Goal: Task Accomplishment & Management: Use online tool/utility

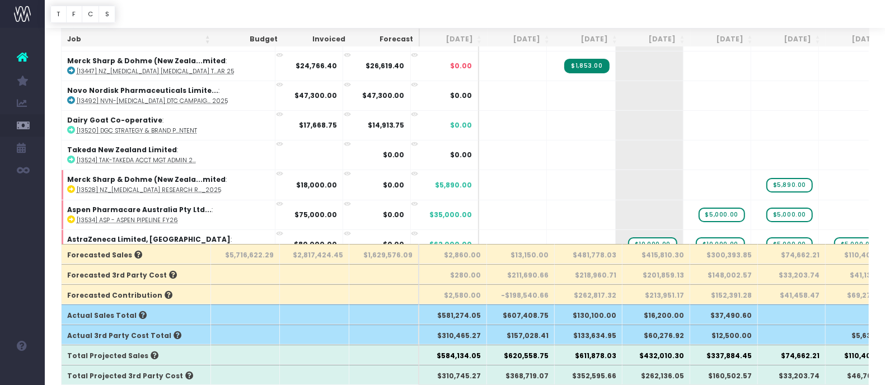
scroll to position [210, 0]
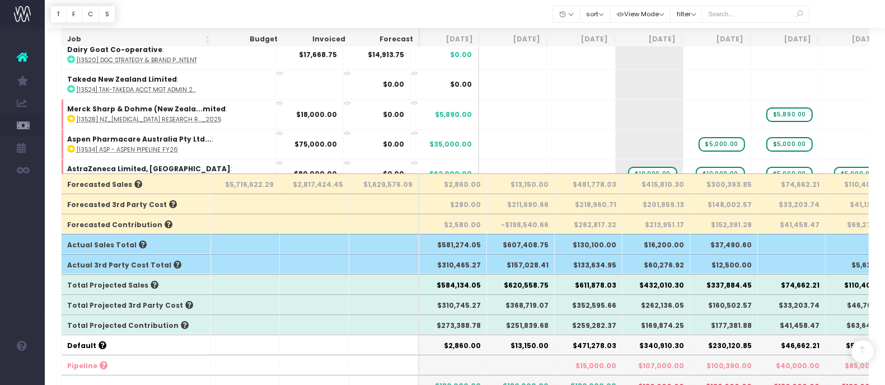
click at [590, 325] on th "$259,282.37" at bounding box center [589, 325] width 68 height 20
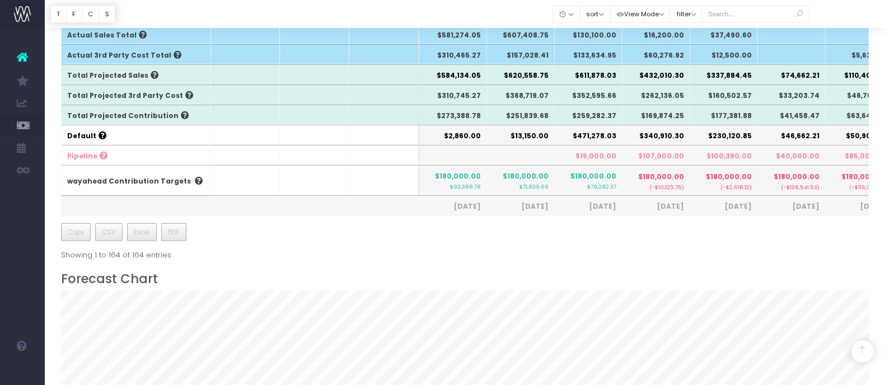
click at [585, 155] on th "$15,000.00" at bounding box center [589, 155] width 68 height 20
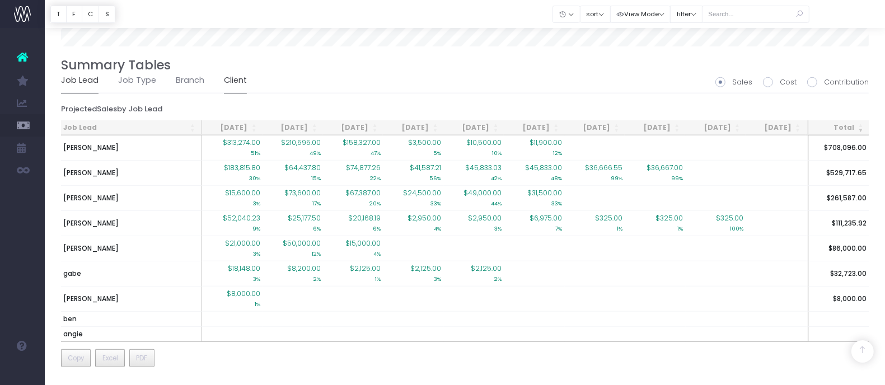
click at [227, 78] on link "Client" at bounding box center [235, 81] width 23 height 26
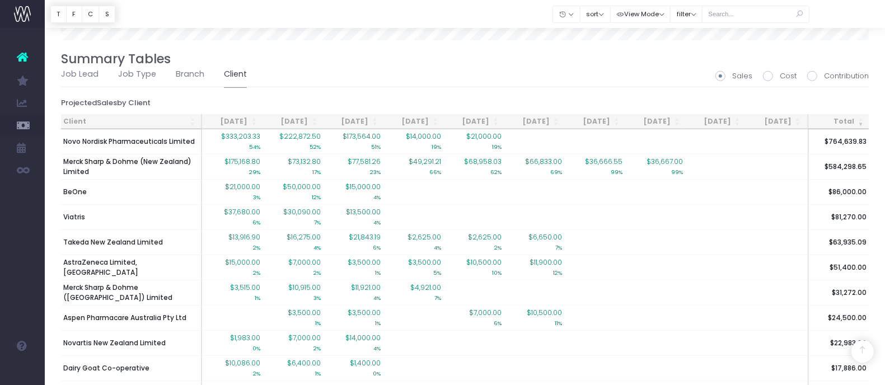
drag, startPoint x: 653, startPoint y: 2, endPoint x: 499, endPoint y: 79, distance: 172.2
click at [499, 79] on ul "Job Lead Job Type Branch Client" at bounding box center [465, 74] width 808 height 25
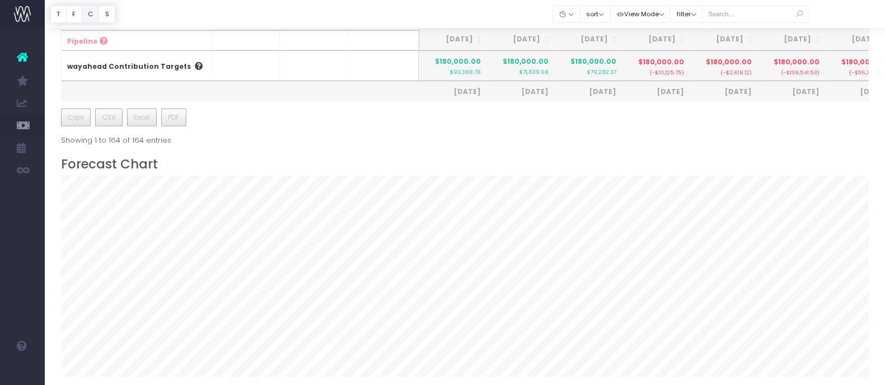
scroll to position [32, 0]
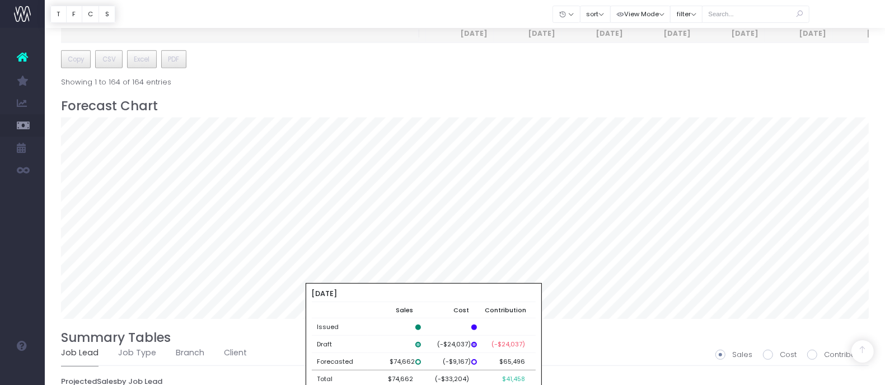
scroll to position [700, 0]
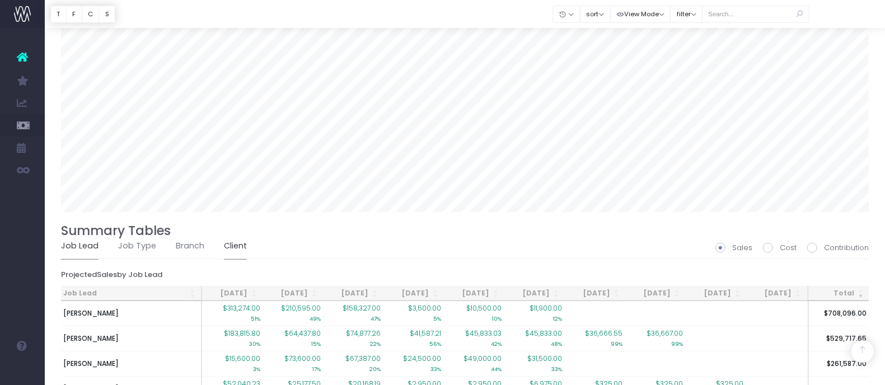
click at [229, 242] on link "Client" at bounding box center [235, 246] width 23 height 26
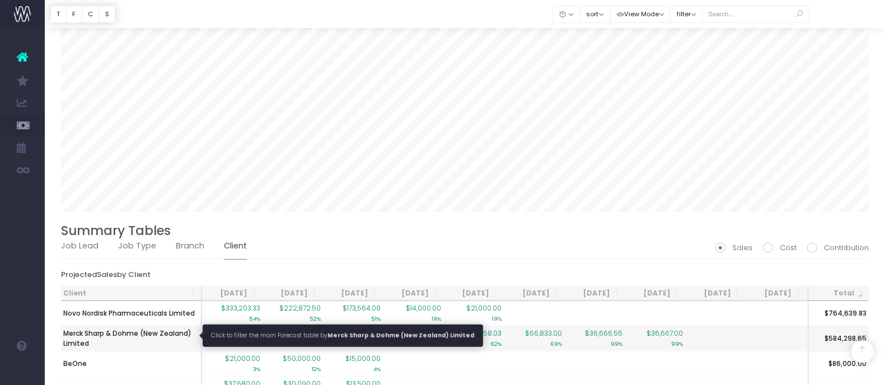
click at [144, 336] on span "Merck Sharp & Dohme (New Zealand) Limited" at bounding box center [130, 338] width 135 height 20
type input ""Merck Sharp & Dohme (New Zealand) Limited""
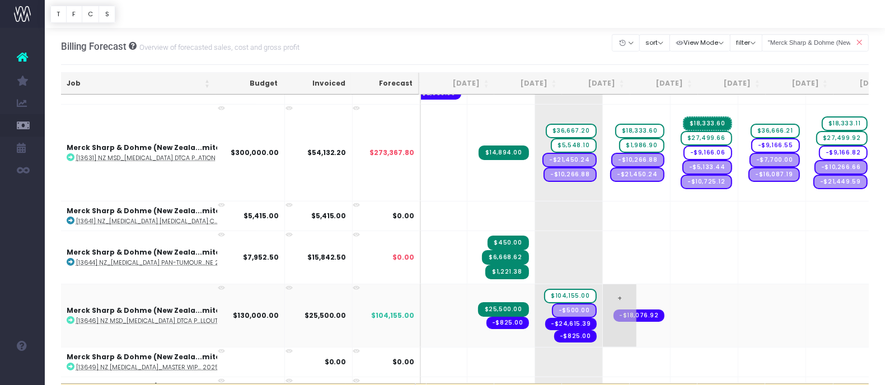
scroll to position [630, 61]
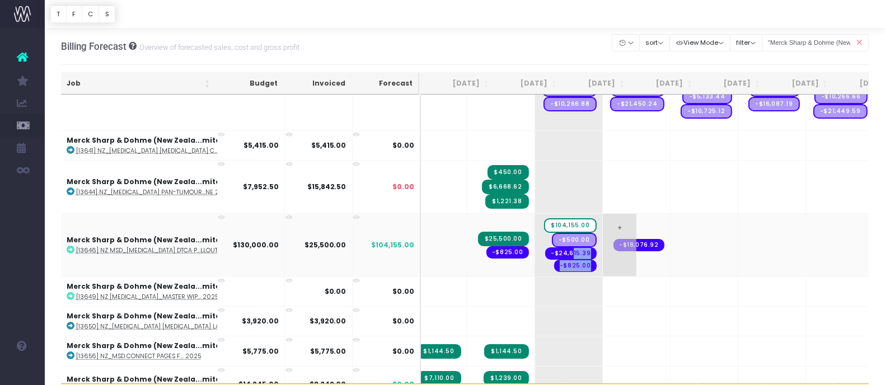
drag, startPoint x: 536, startPoint y: 242, endPoint x: 566, endPoint y: 239, distance: 30.3
click at [566, 239] on tr "Merck Sharp & Dohme (New Zeala...mited : [13646] NZ MSD_KEYTRUDA DTCA P...llout…" at bounding box center [674, 244] width 1347 height 63
click at [540, 56] on div "Billing Forecast Overview of forecasted sales, cost and gross profit Clear Filt…" at bounding box center [465, 46] width 808 height 37
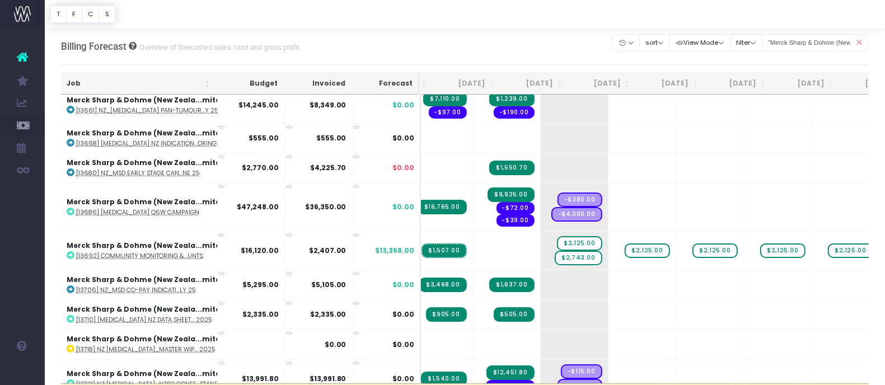
scroll to position [0, 55]
drag, startPoint x: 544, startPoint y: 229, endPoint x: 851, endPoint y: 230, distance: 306.7
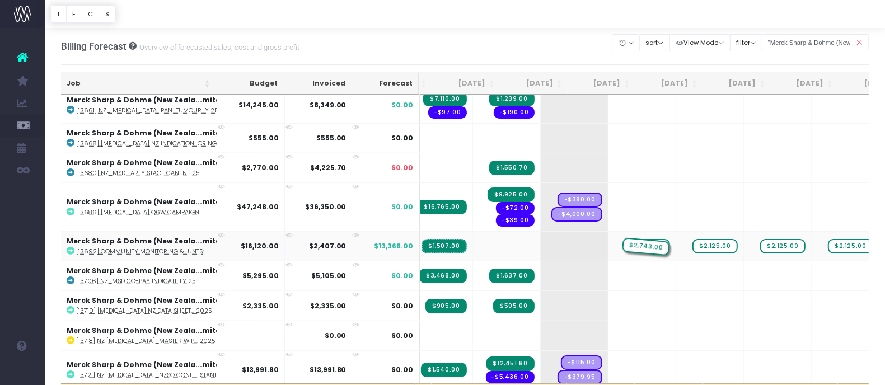
drag, startPoint x: 542, startPoint y: 234, endPoint x: 586, endPoint y: 231, distance: 44.3
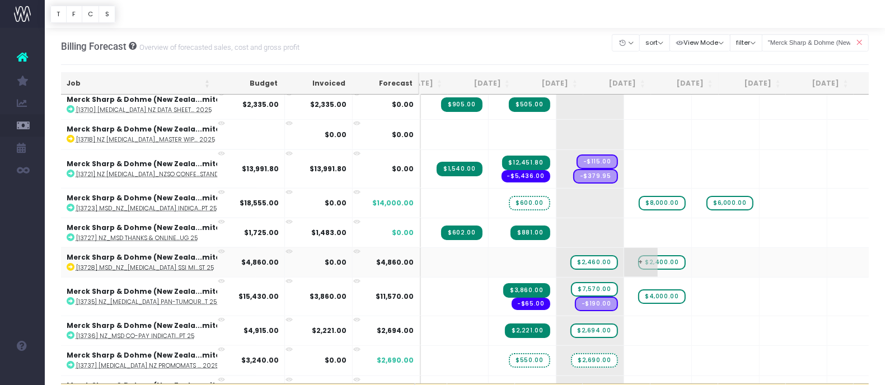
scroll to position [1049, 40]
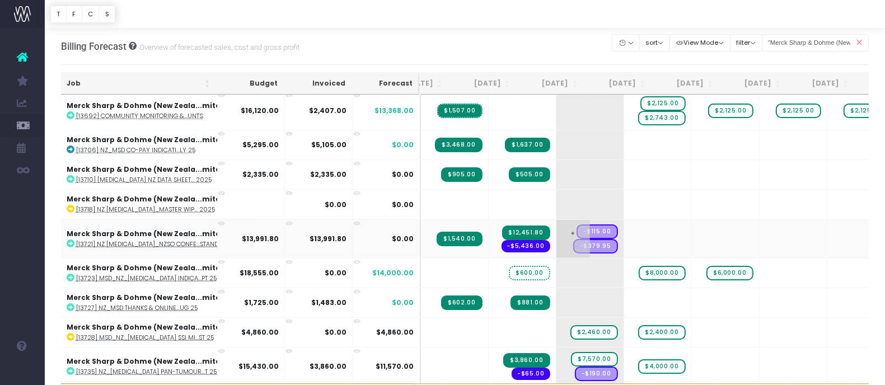
click at [556, 220] on span "+" at bounding box center [573, 239] width 34 height 38
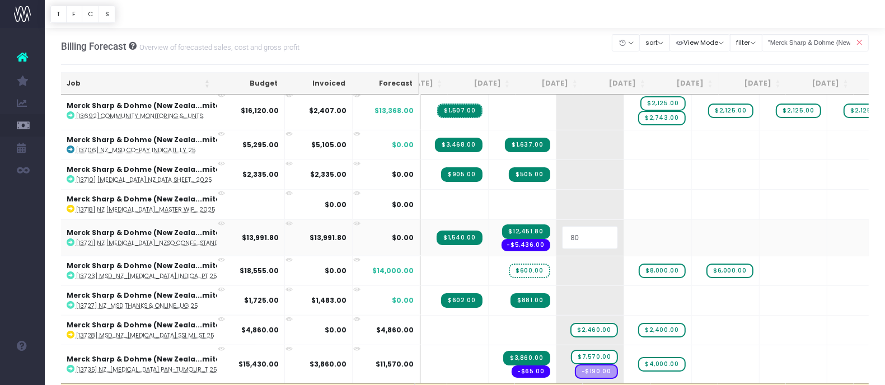
type input "800"
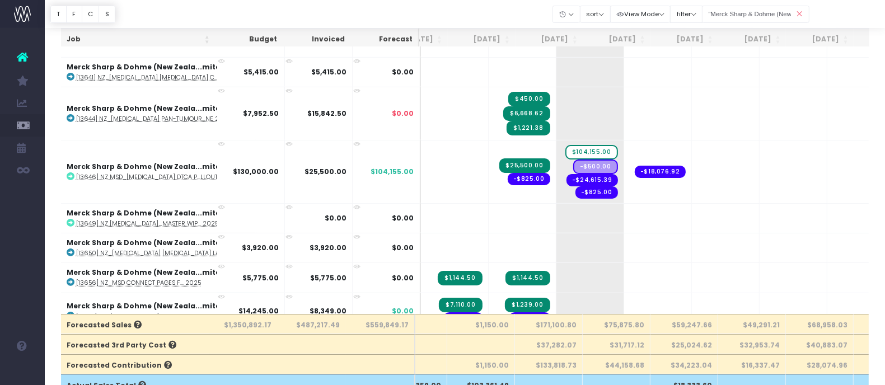
scroll to position [564, 40]
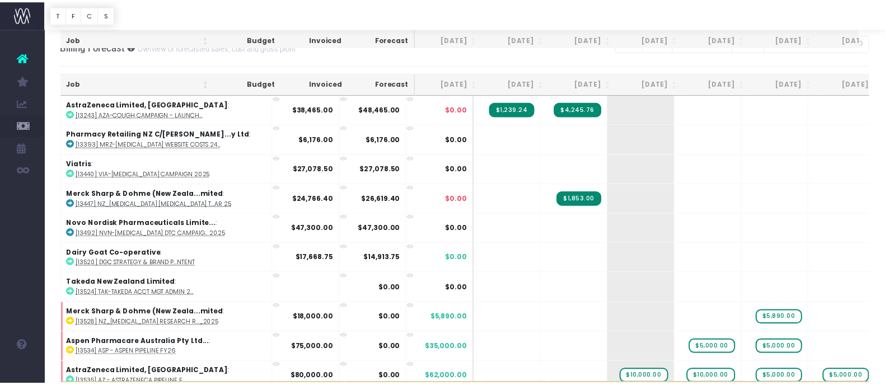
scroll to position [157, 0]
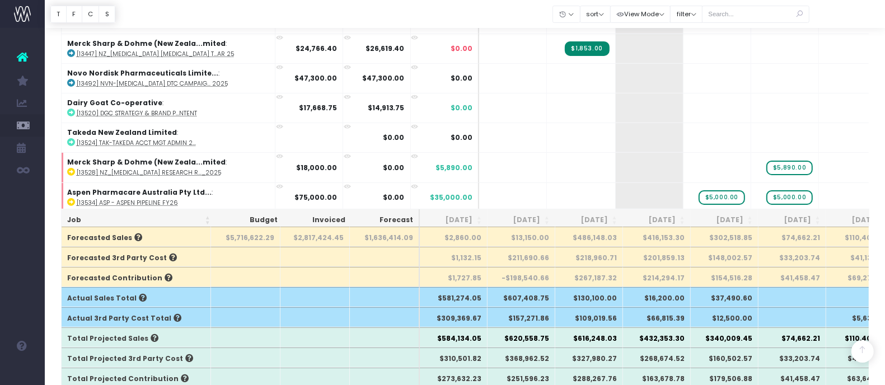
scroll to position [856, 0]
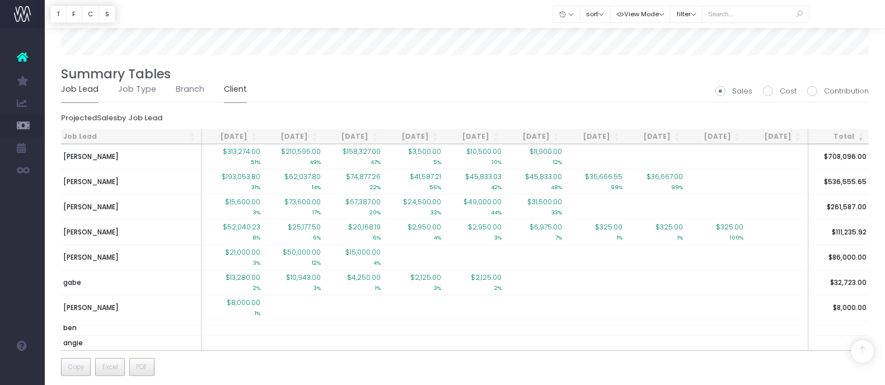
click at [227, 85] on link "Client" at bounding box center [235, 90] width 23 height 26
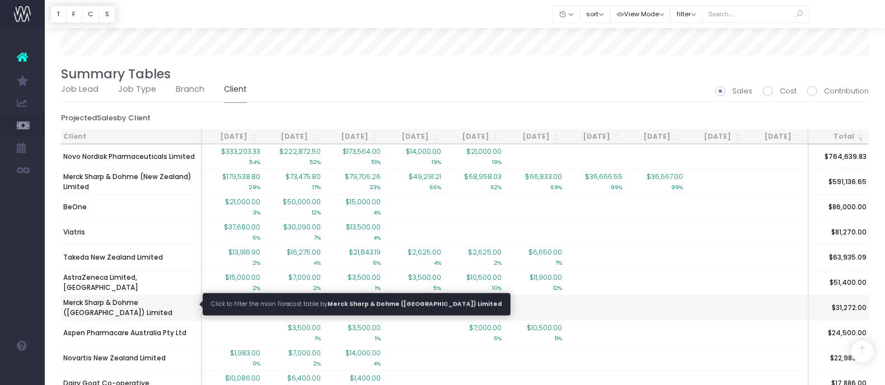
click at [138, 299] on span "Merck Sharp & Dohme ([GEOGRAPHIC_DATA]) Limited" at bounding box center [130, 308] width 135 height 20
type input ""Merck Sharp & Dohme ([GEOGRAPHIC_DATA]) Limited""
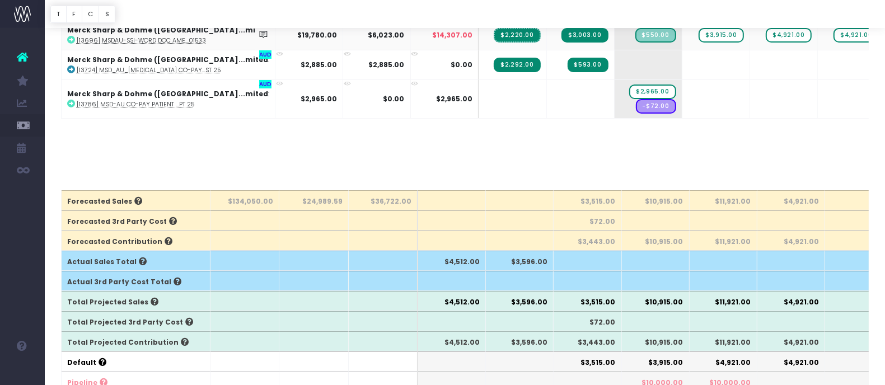
scroll to position [0, 0]
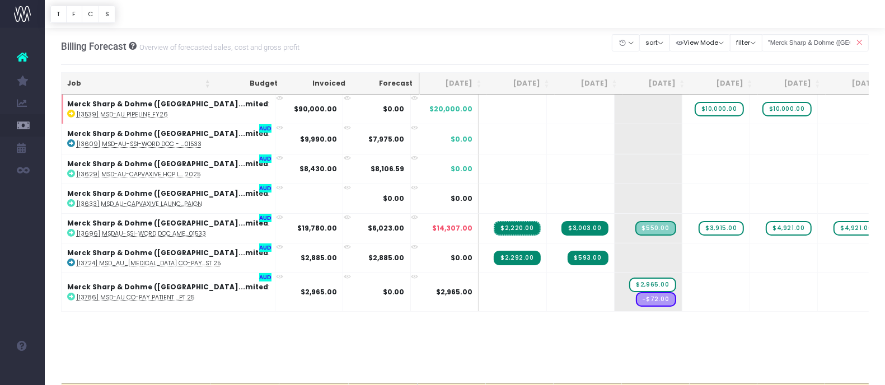
click at [861, 44] on icon at bounding box center [859, 42] width 20 height 23
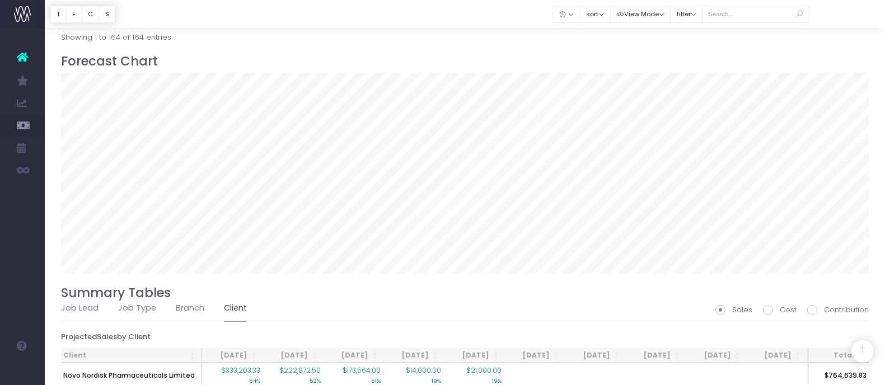
scroll to position [700, 0]
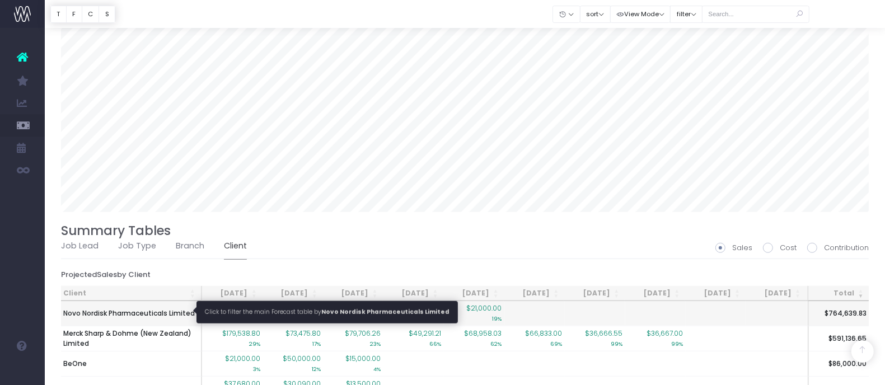
click at [190, 315] on span "Novo Nordisk Pharmaceuticals Limited" at bounding box center [129, 313] width 132 height 10
type input ""Novo Nordisk Pharmaceuticals Limited""
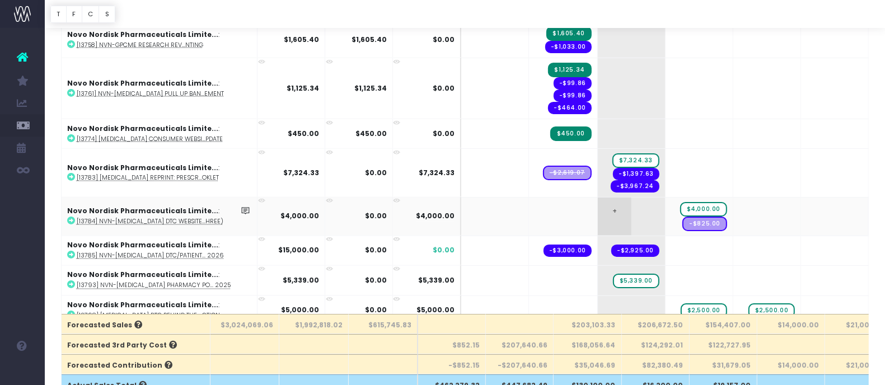
scroll to position [0, 0]
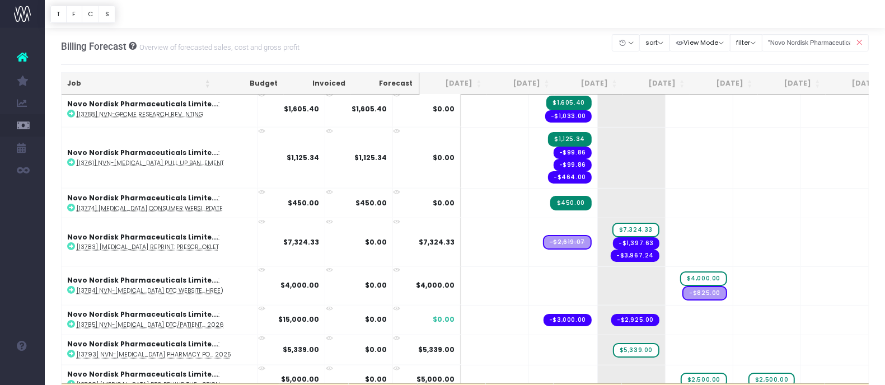
click at [859, 40] on icon at bounding box center [859, 42] width 20 height 23
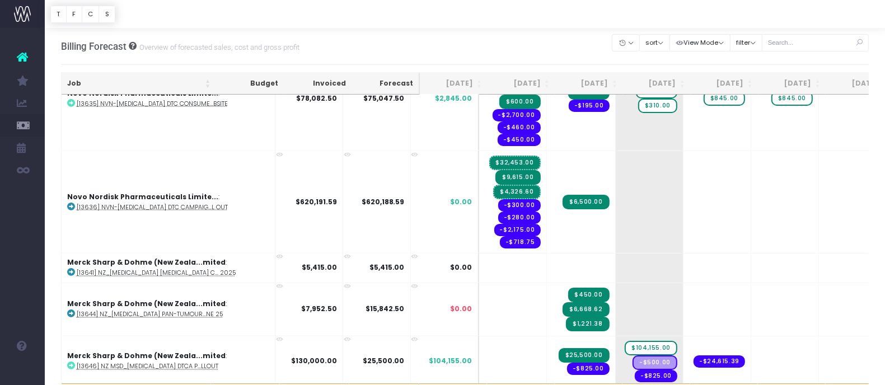
click at [494, 42] on div "Billing Forecast Overview of forecasted sales, cost and gross profit Clear Filt…" at bounding box center [465, 46] width 808 height 37
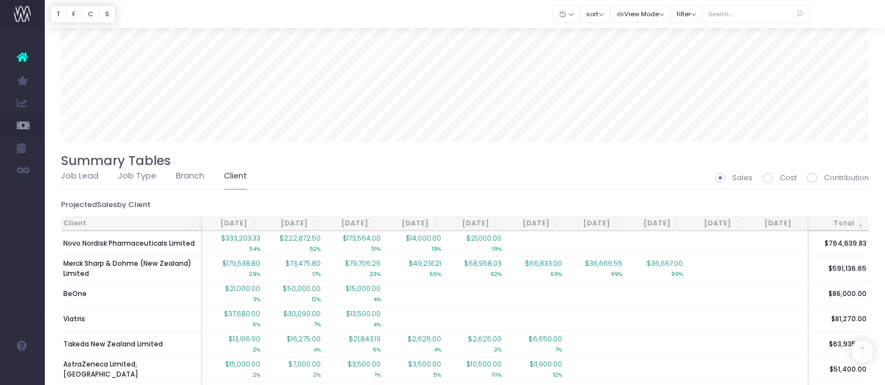
scroll to position [839, 0]
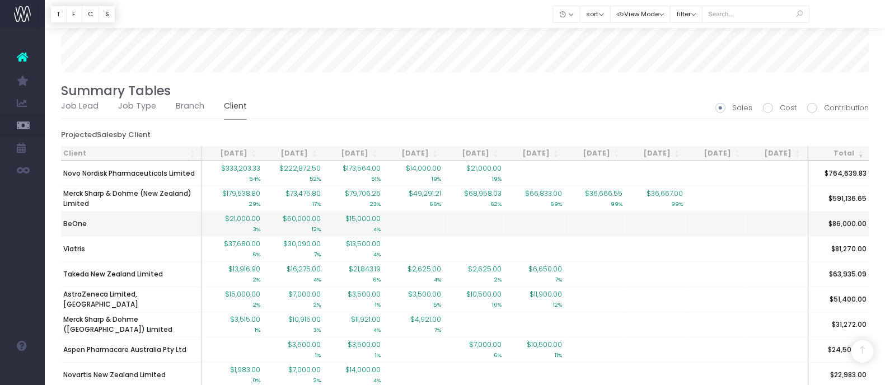
click at [114, 227] on td "BeOne" at bounding box center [131, 223] width 141 height 25
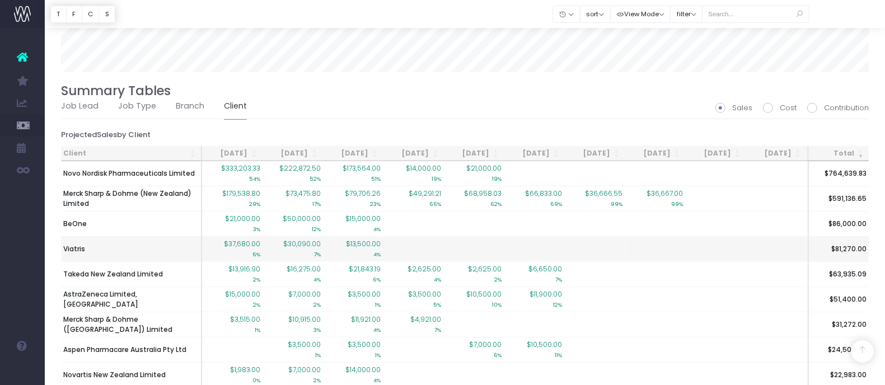
click at [101, 247] on td "Viatris" at bounding box center [131, 248] width 141 height 25
click at [234, 239] on span "$37,680.00" at bounding box center [242, 244] width 36 height 10
click at [156, 251] on td "Viatris" at bounding box center [131, 248] width 141 height 25
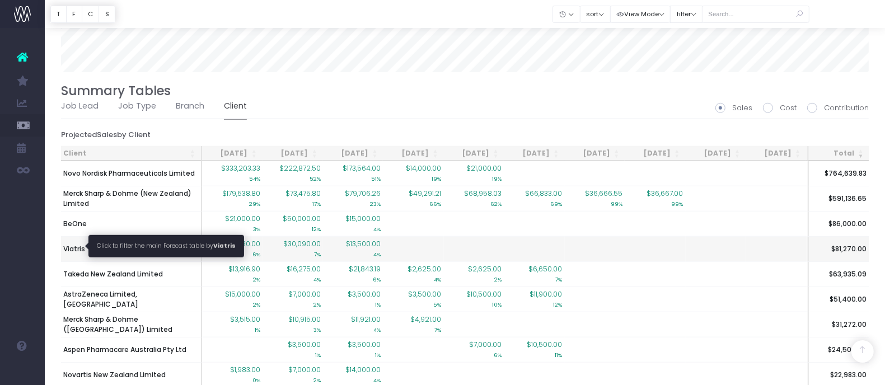
click at [76, 244] on span "Viatris" at bounding box center [74, 249] width 22 height 10
click at [76, 119] on link "Job Lead" at bounding box center [79, 106] width 37 height 26
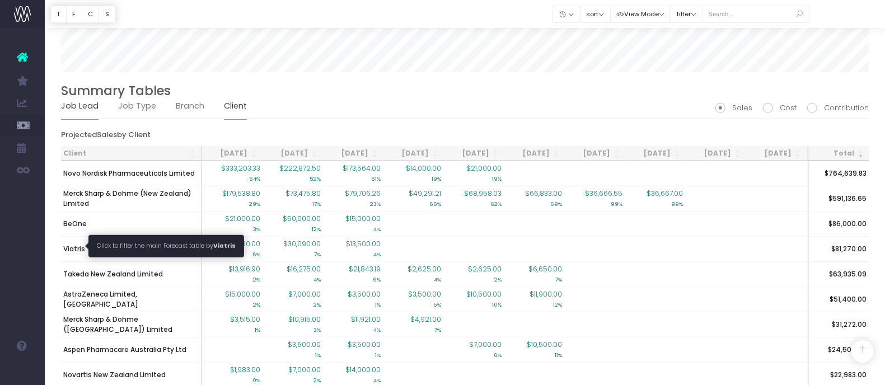
type input ""Viatris""
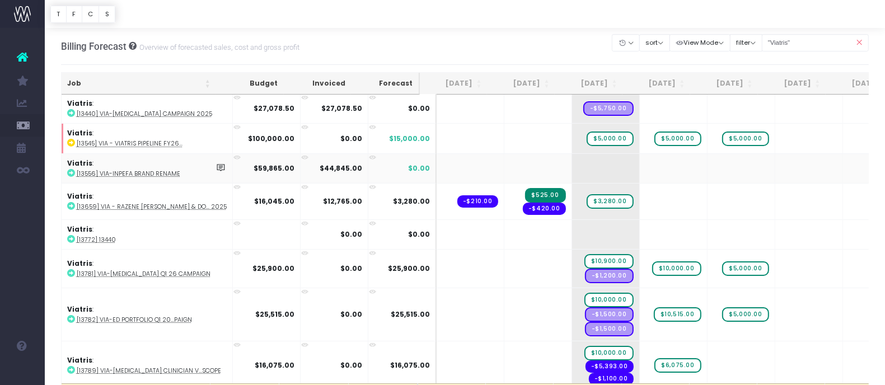
scroll to position [0, 0]
click at [596, 135] on span "$5,000.00" at bounding box center [609, 139] width 46 height 15
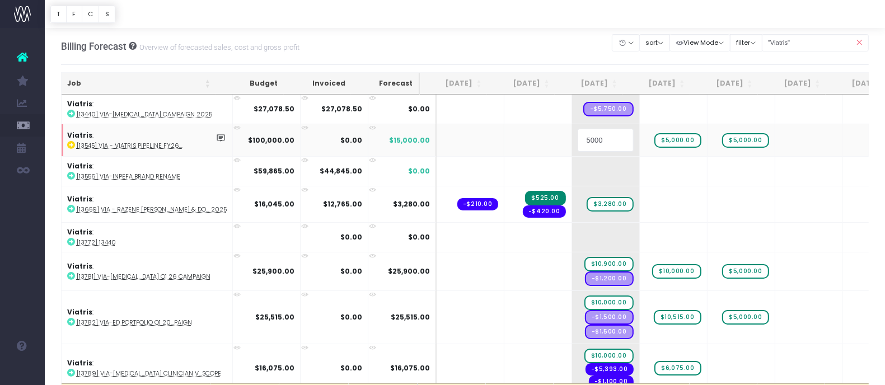
type input "0"
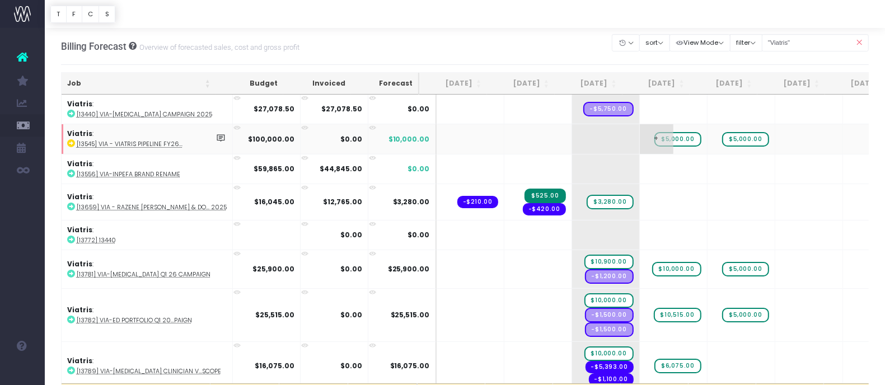
click at [665, 140] on span "$5,000.00" at bounding box center [677, 139] width 46 height 15
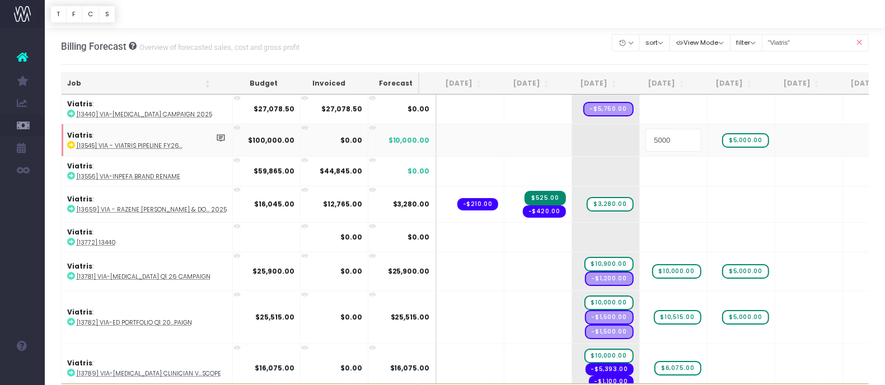
type input "0"
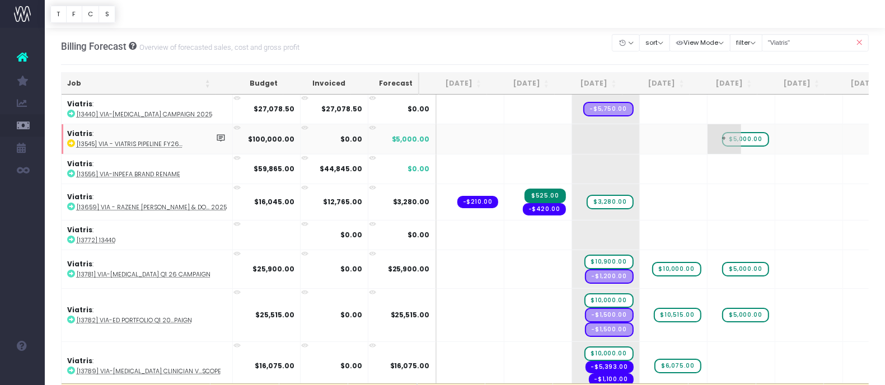
click at [730, 141] on span "$5,000.00" at bounding box center [745, 139] width 46 height 15
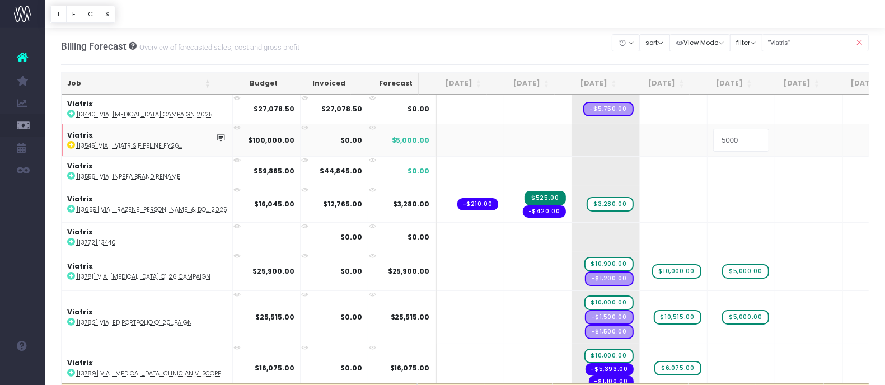
type input "0"
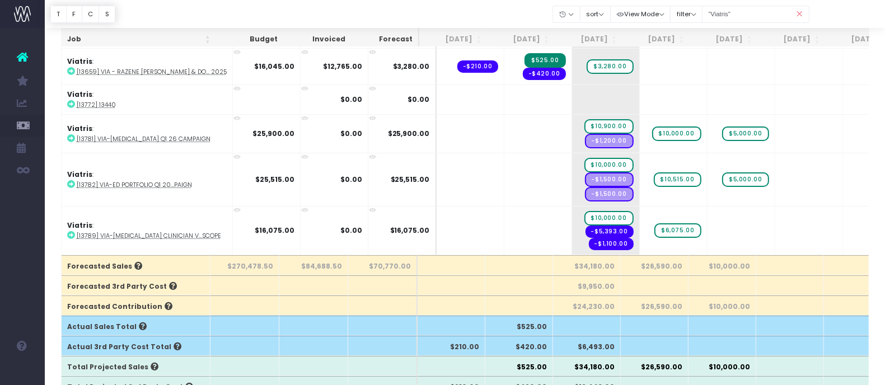
scroll to position [139, 0]
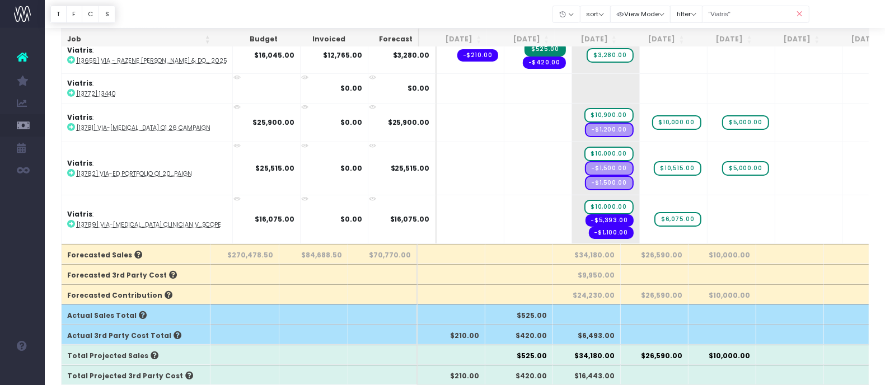
click at [798, 11] on icon at bounding box center [800, 14] width 20 height 23
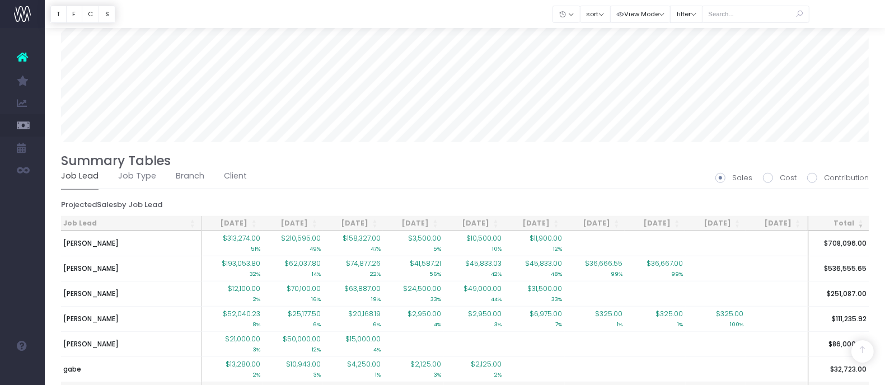
scroll to position [839, 0]
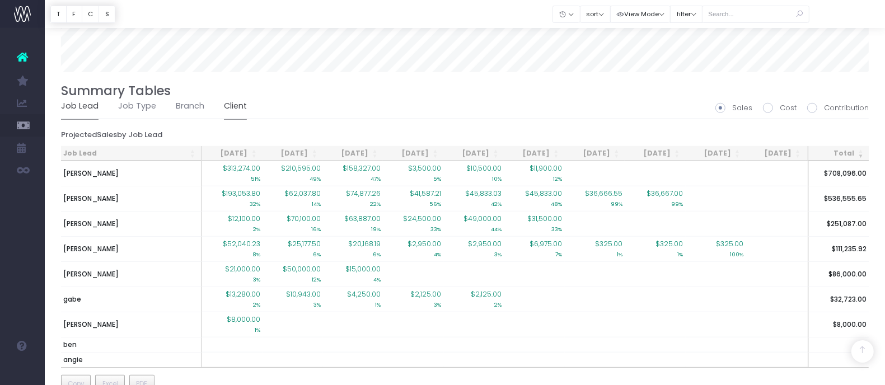
click at [238, 106] on link "Client" at bounding box center [235, 106] width 23 height 26
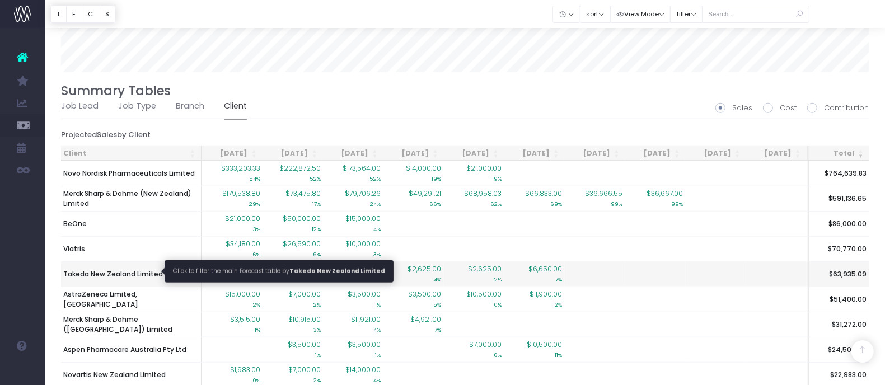
click at [97, 272] on span "Takeda New Zealand Limited" at bounding box center [113, 274] width 100 height 10
type input ""Takeda New Zealand Limited""
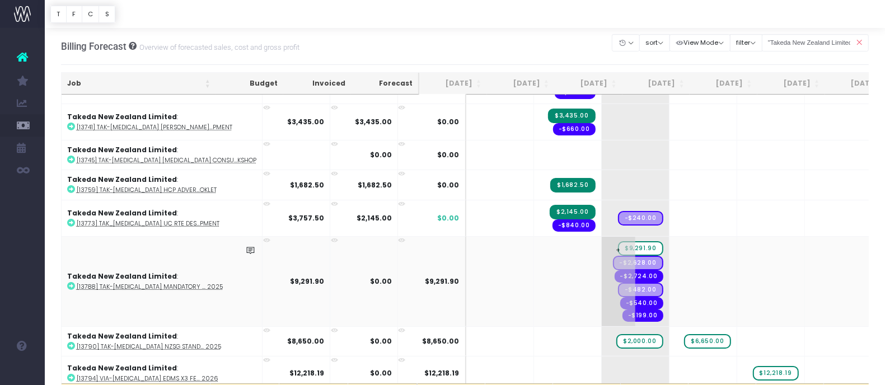
scroll to position [222, 0]
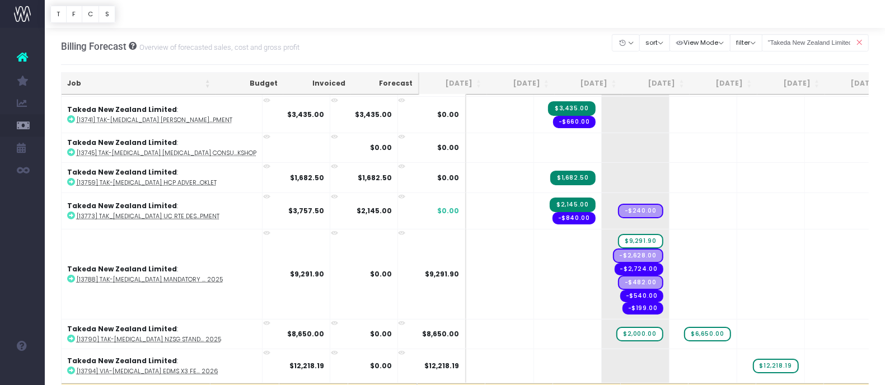
click at [859, 37] on icon at bounding box center [859, 42] width 20 height 23
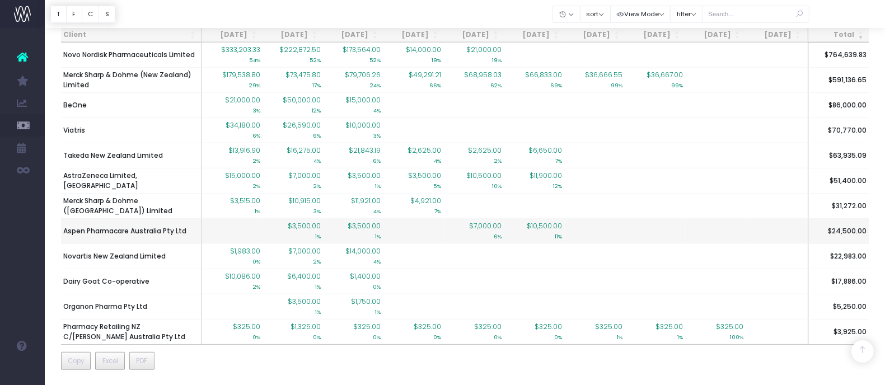
scroll to position [966, 0]
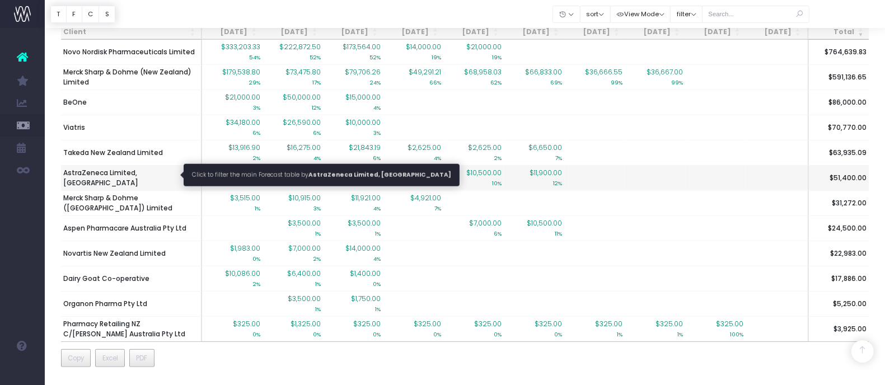
click at [163, 168] on span "AstraZeneca Limited, [GEOGRAPHIC_DATA]" at bounding box center [130, 178] width 135 height 20
type input ""AstraZeneca Limited, [GEOGRAPHIC_DATA]""
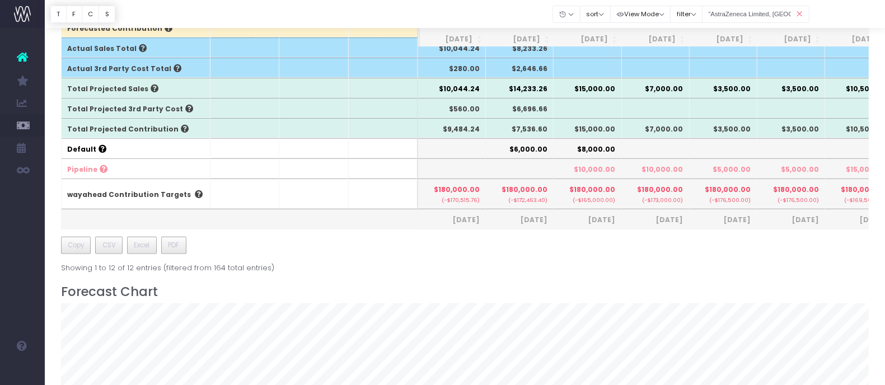
scroll to position [0, 0]
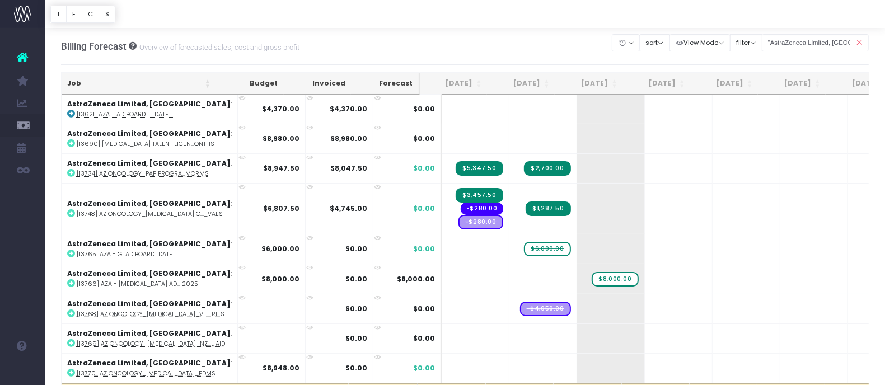
click at [693, 10] on div at bounding box center [465, 14] width 840 height 28
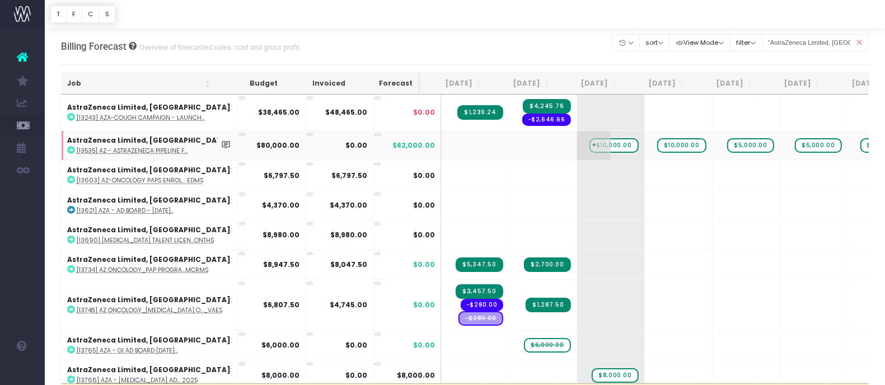
click at [600, 145] on span "$10,000.00" at bounding box center [613, 145] width 49 height 15
click at [598, 146] on span "$10,000.00" at bounding box center [613, 145] width 49 height 15
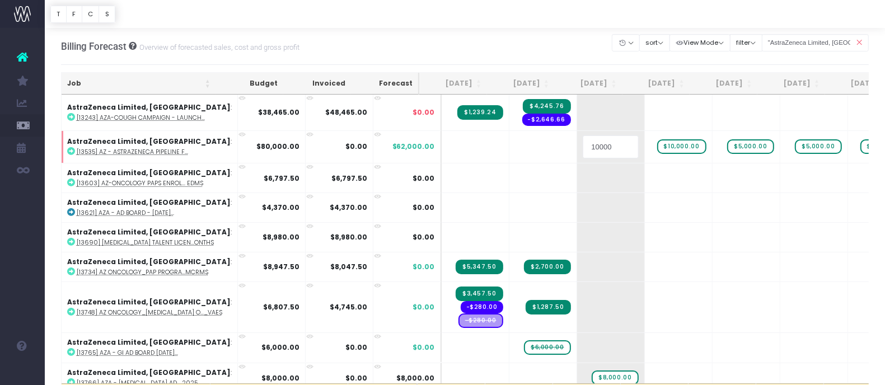
type input "0"
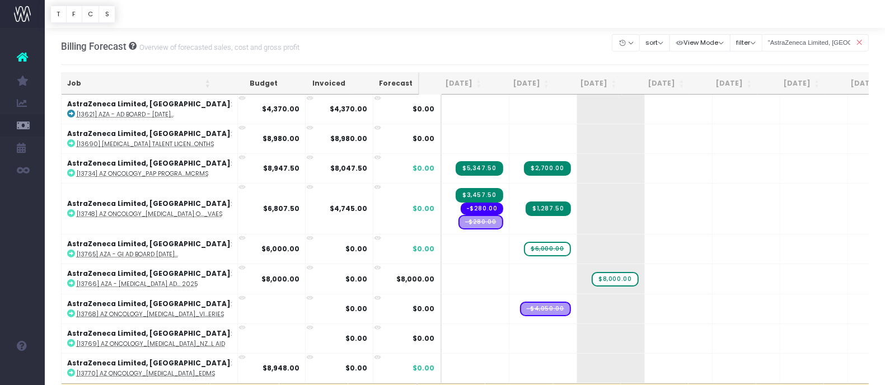
scroll to position [102, 0]
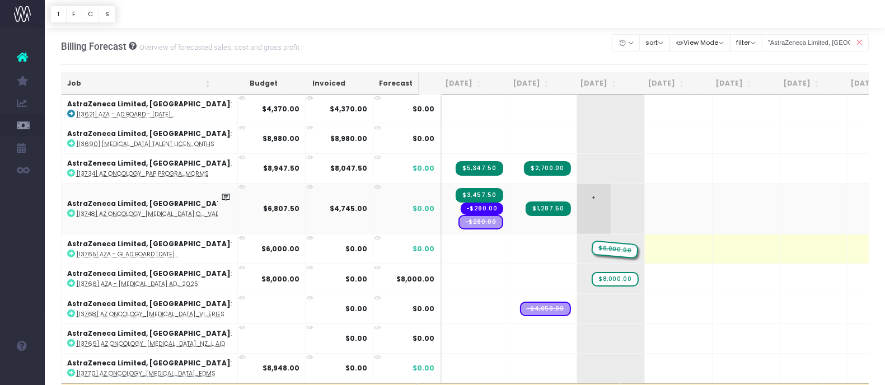
drag, startPoint x: 527, startPoint y: 236, endPoint x: 594, endPoint y: 213, distance: 70.8
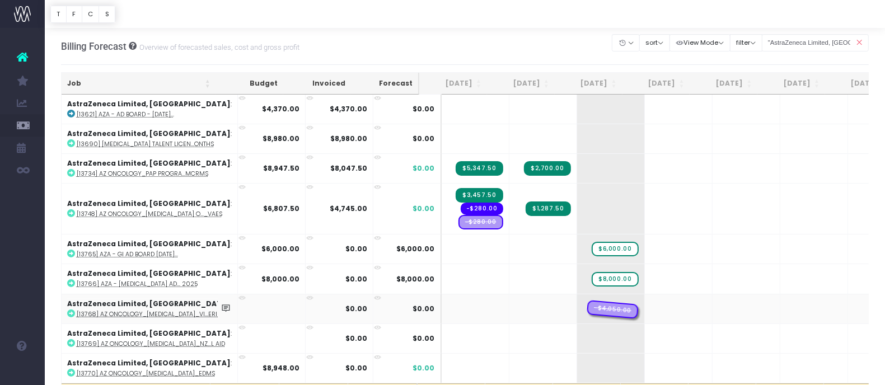
drag, startPoint x: 532, startPoint y: 302, endPoint x: 579, endPoint y: 294, distance: 47.7
click at [130, 310] on abbr "[13768] AZ Oncology_[MEDICAL_DATA]_Vi...eries" at bounding box center [150, 314] width 147 height 8
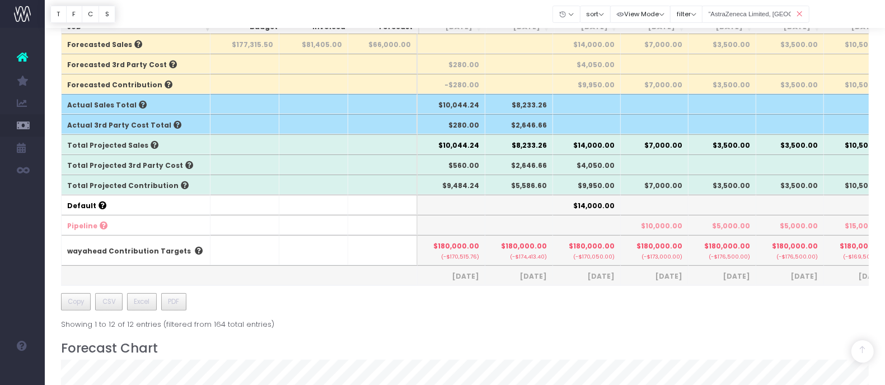
scroll to position [210, 0]
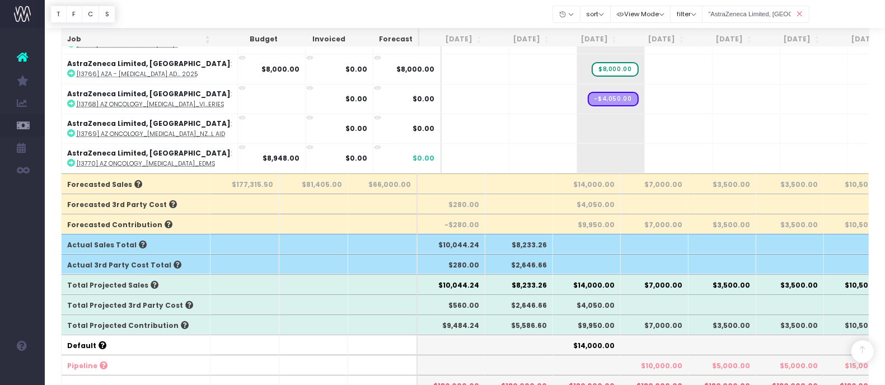
click at [799, 12] on icon at bounding box center [800, 14] width 20 height 23
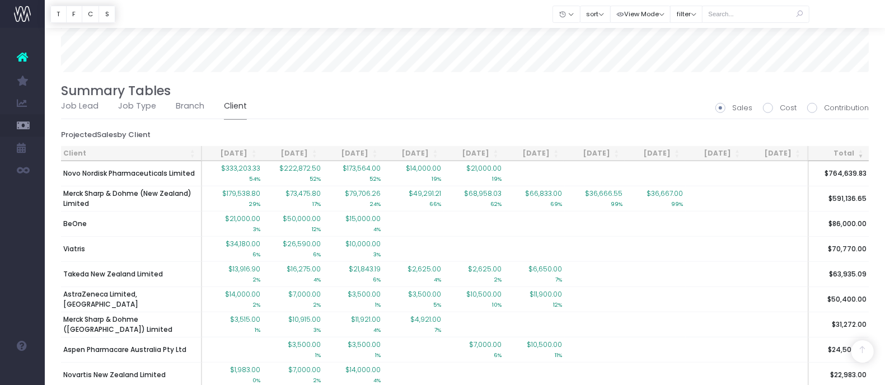
scroll to position [909, 0]
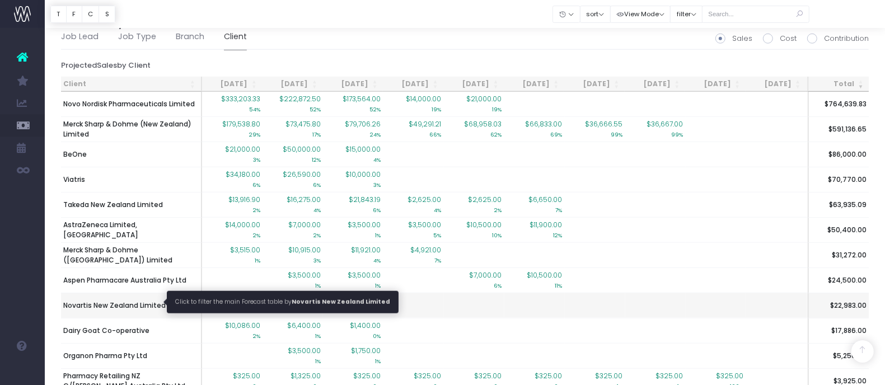
click at [155, 304] on span "Novartis New Zealand Limited" at bounding box center [114, 306] width 102 height 10
type input ""Novartis New Zealand Limited""
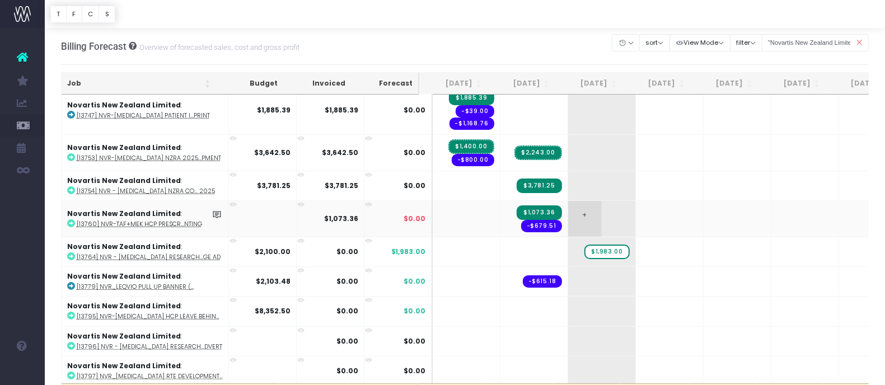
scroll to position [363, 0]
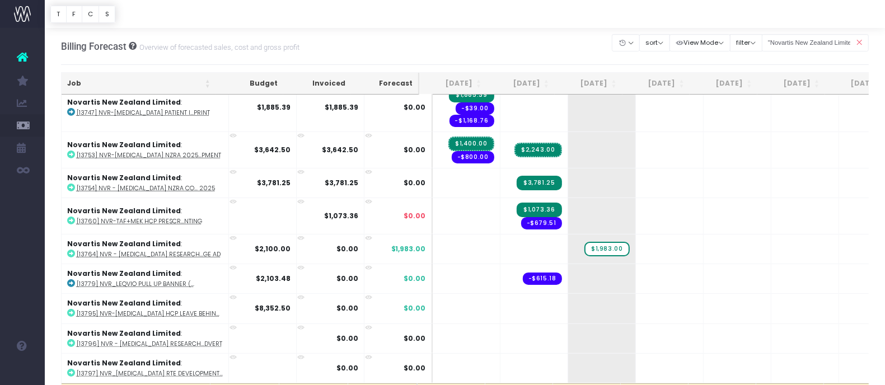
click at [858, 39] on icon at bounding box center [859, 42] width 20 height 23
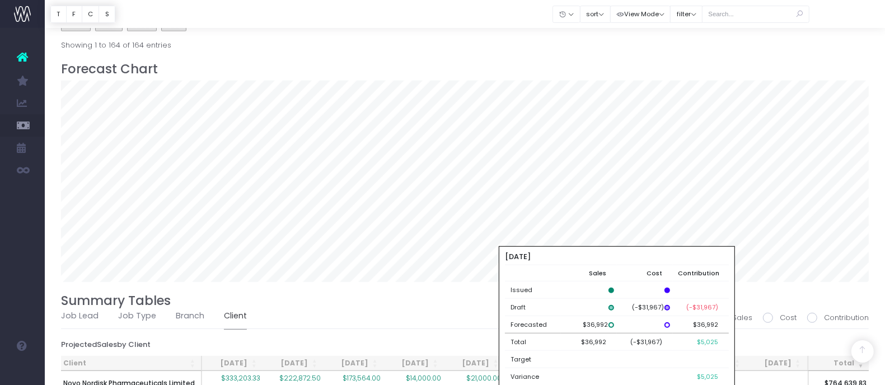
scroll to position [966, 0]
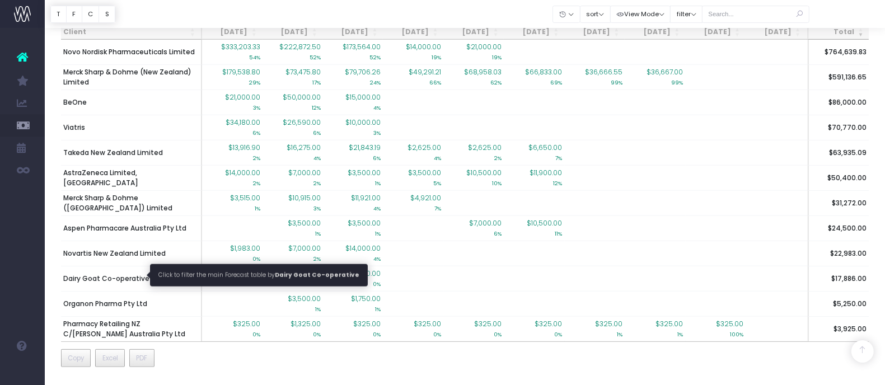
click at [137, 274] on span "Dairy Goat Co-operative" at bounding box center [106, 279] width 86 height 10
type input ""Dairy Goat Co-operative""
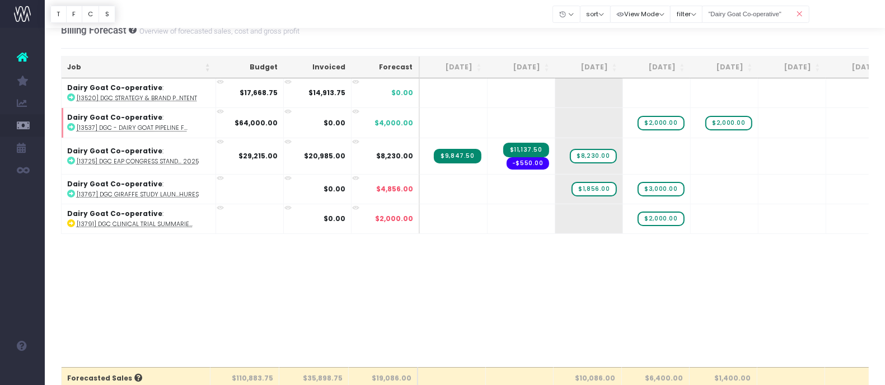
scroll to position [0, 0]
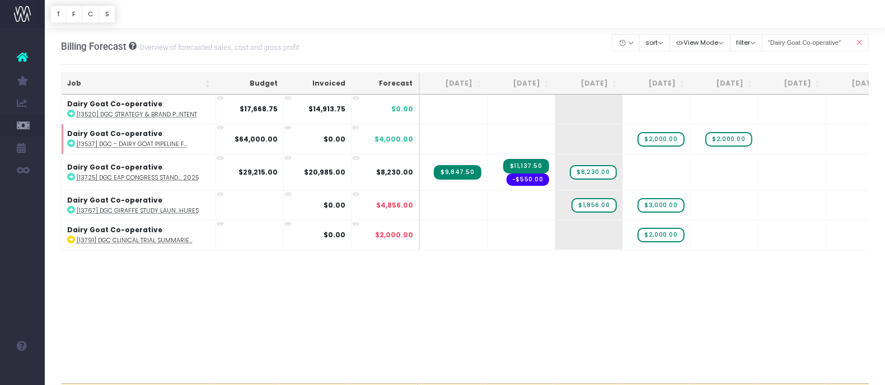
click at [864, 39] on icon at bounding box center [859, 42] width 20 height 23
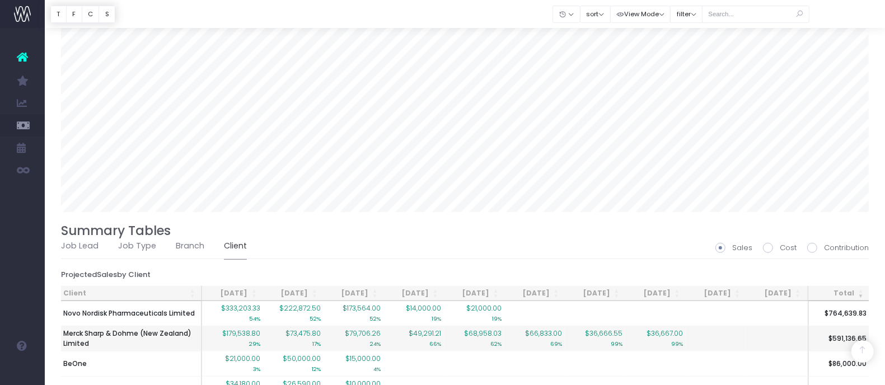
scroll to position [966, 0]
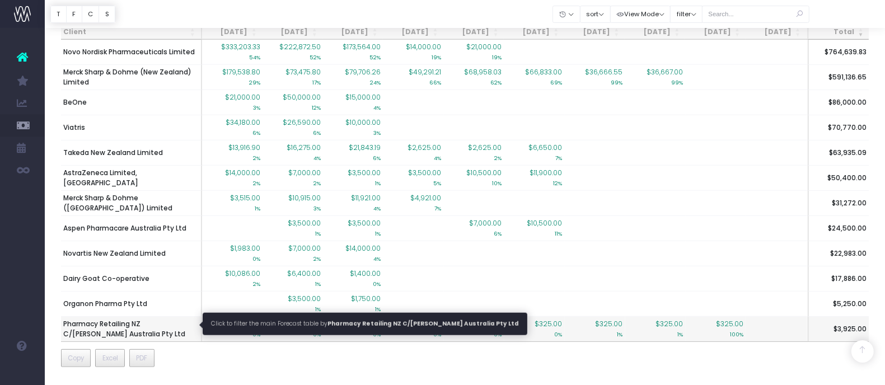
click at [167, 319] on span "Pharmacy Retailing NZ C/[PERSON_NAME] Australia Pty Ltd" at bounding box center [130, 329] width 135 height 20
type input ""Pharmacy Retailing NZ C/[PERSON_NAME] Australia Pty Ltd""
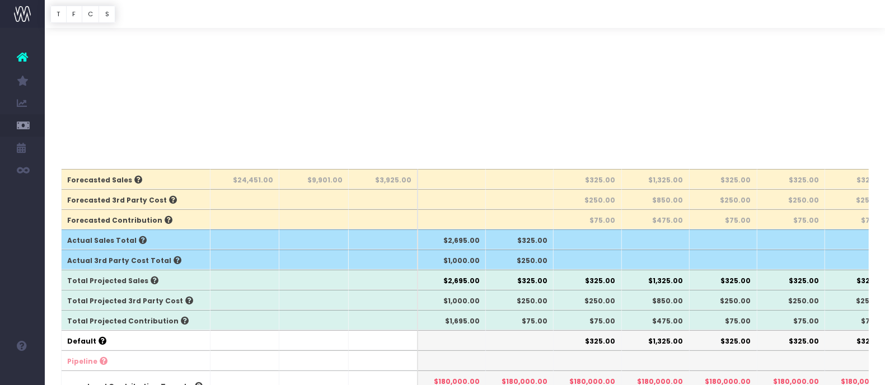
scroll to position [0, 0]
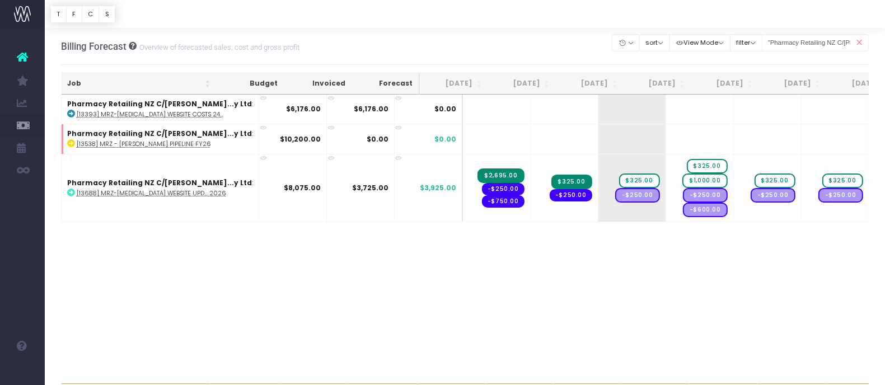
click at [861, 44] on icon at bounding box center [859, 42] width 20 height 23
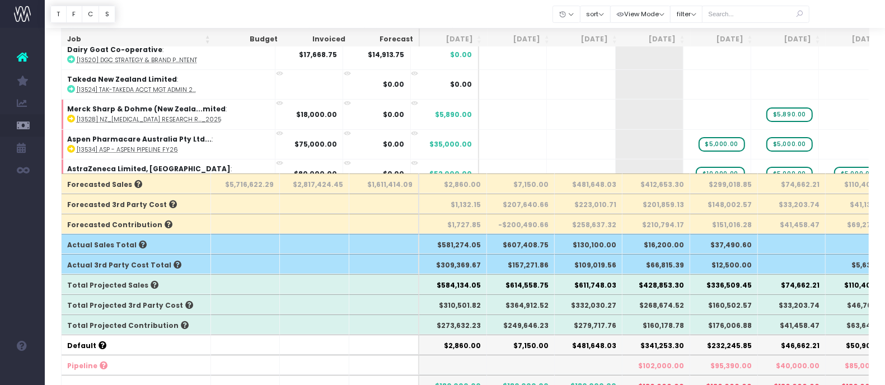
scroll to position [69, 0]
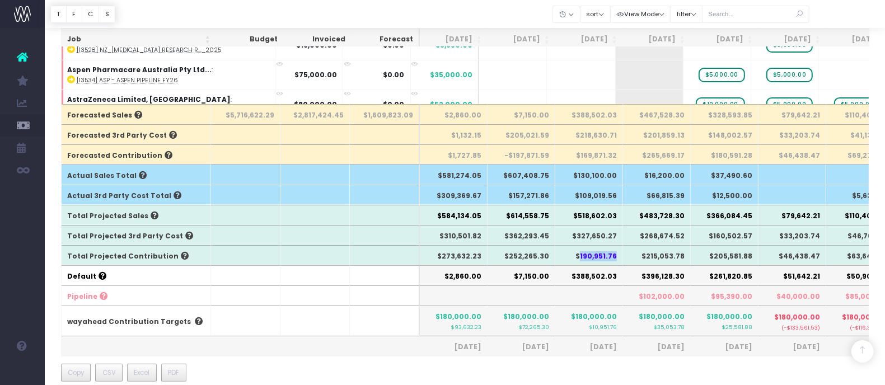
drag, startPoint x: 584, startPoint y: 252, endPoint x: 621, endPoint y: 246, distance: 36.9
click at [621, 246] on th "$190,951.76" at bounding box center [589, 255] width 68 height 20
click at [572, 288] on th at bounding box center [589, 295] width 68 height 20
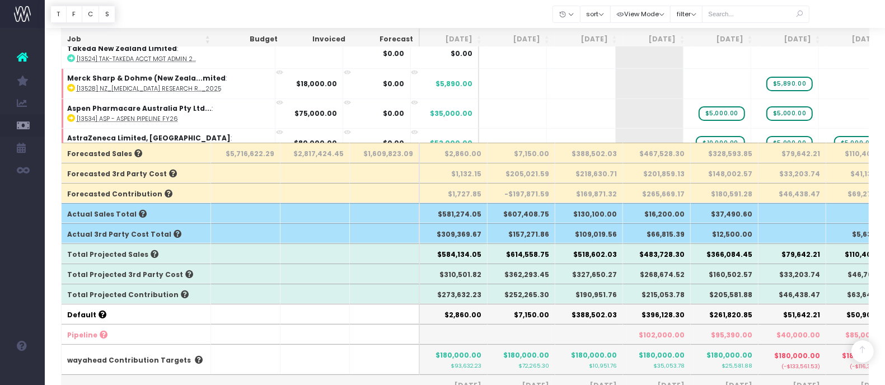
scroll to position [0, 0]
